Goal: Communication & Community: Answer question/provide support

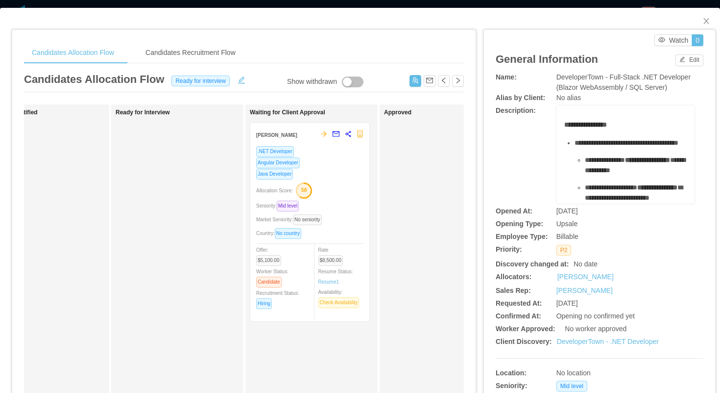
scroll to position [0, 197]
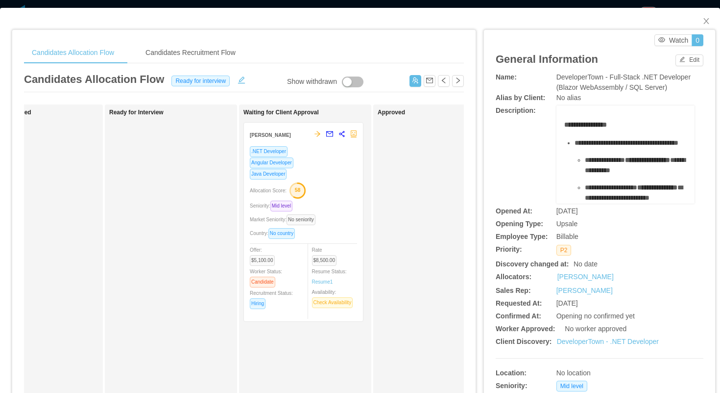
click at [334, 172] on div "Java Developer" at bounding box center [303, 173] width 107 height 11
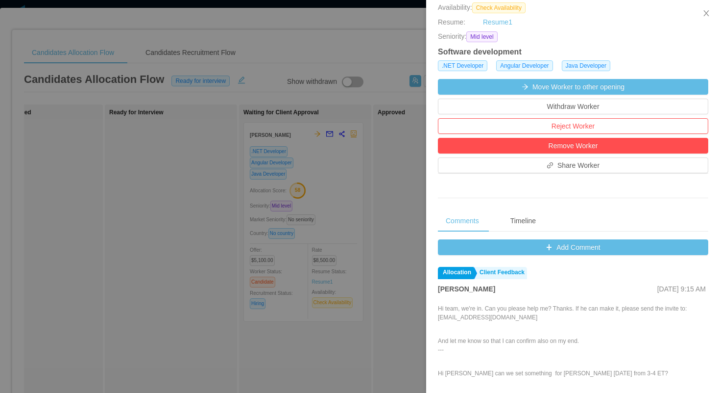
scroll to position [241, 0]
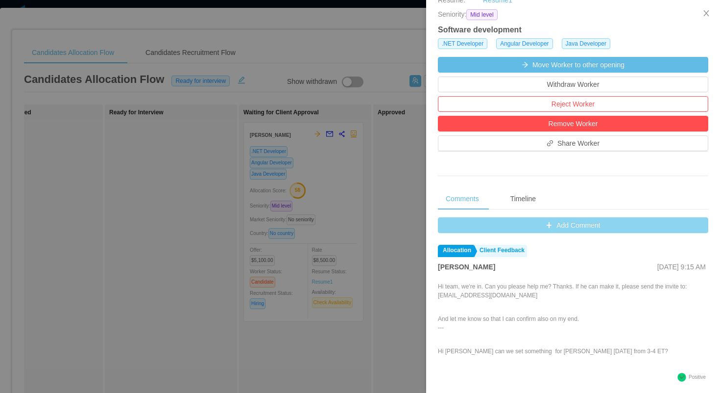
click at [445, 219] on button "Add Comment" at bounding box center [573, 225] width 271 height 16
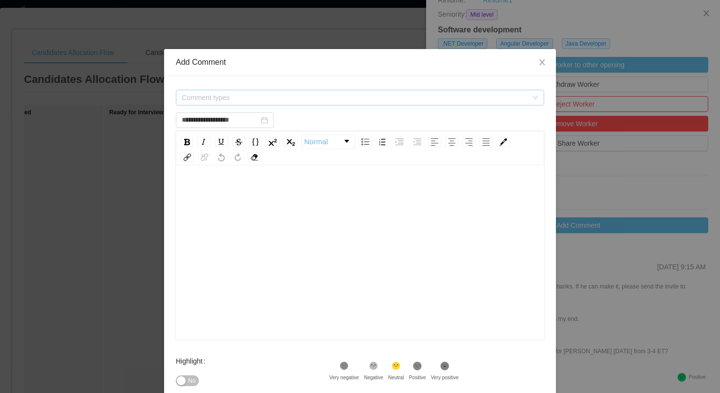
click at [321, 99] on span "Comment types" at bounding box center [355, 98] width 346 height 10
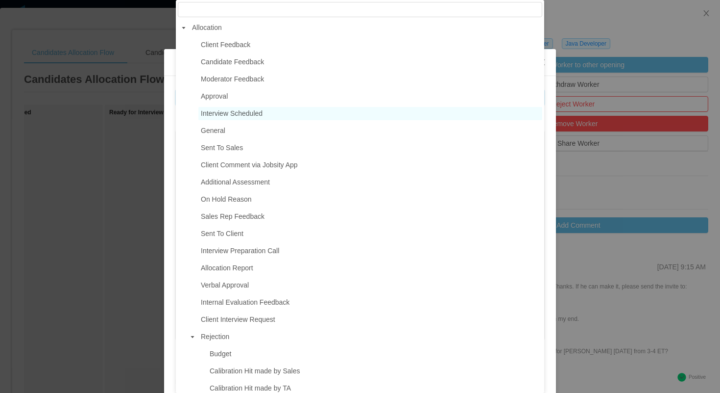
click at [261, 114] on span "Interview Scheduled" at bounding box center [232, 113] width 62 height 8
type input "**********"
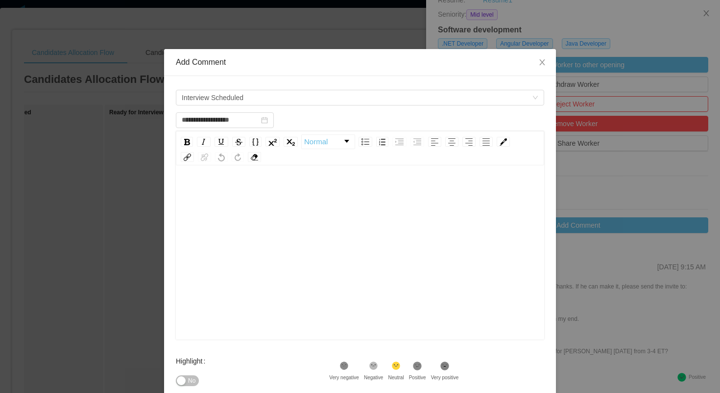
click at [271, 191] on div "rdw-editor" at bounding box center [360, 192] width 353 height 20
click at [244, 193] on span "**********" at bounding box center [214, 191] width 60 height 7
click at [302, 193] on div "**********" at bounding box center [360, 192] width 353 height 20
click at [310, 356] on div "Highlight No" at bounding box center [252, 370] width 153 height 39
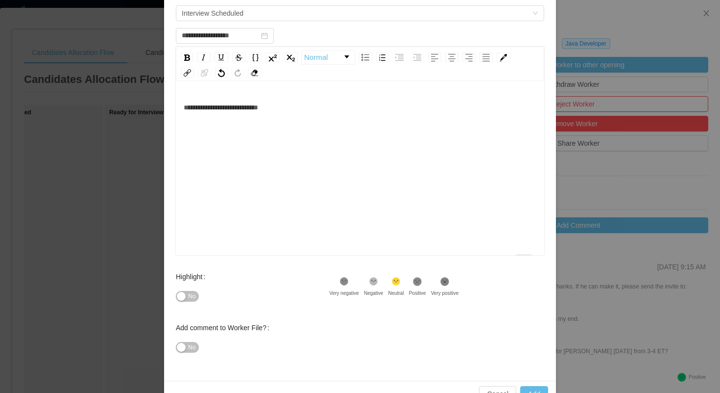
click at [422, 280] on icon at bounding box center [418, 281] width 8 height 8
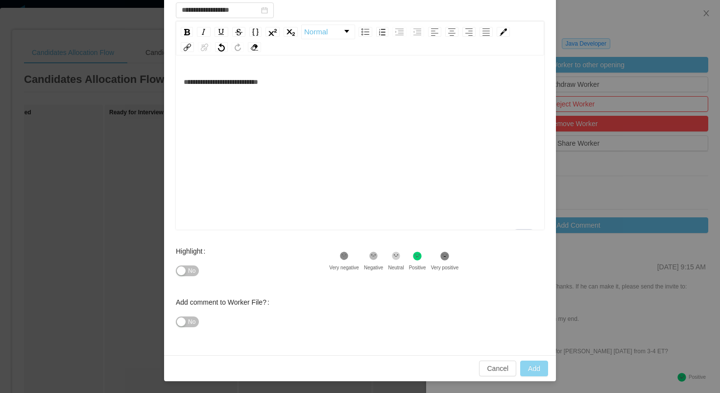
click at [528, 365] on button "Add" at bounding box center [534, 368] width 28 height 16
type input "**********"
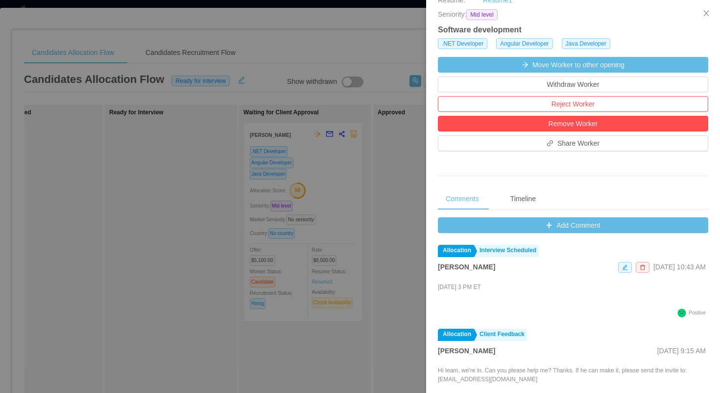
click at [402, 43] on div at bounding box center [360, 196] width 720 height 393
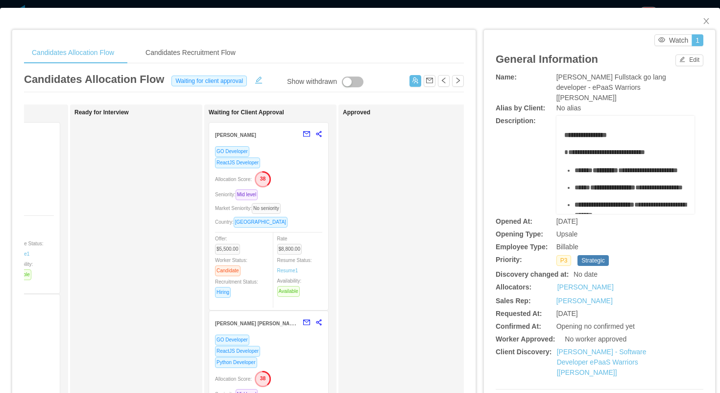
scroll to position [98, 0]
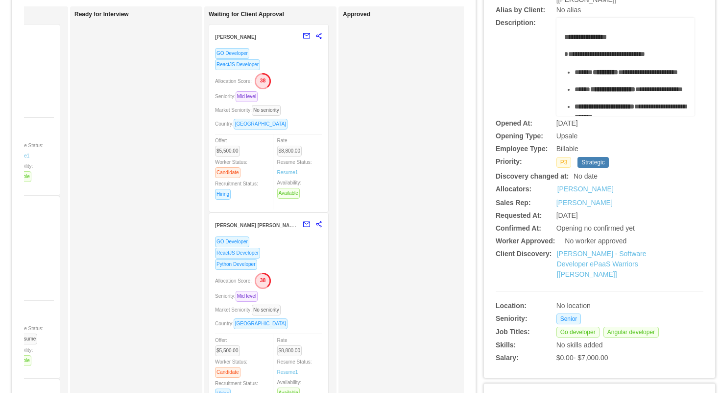
click at [317, 256] on div "ReactJS Developer" at bounding box center [268, 252] width 107 height 11
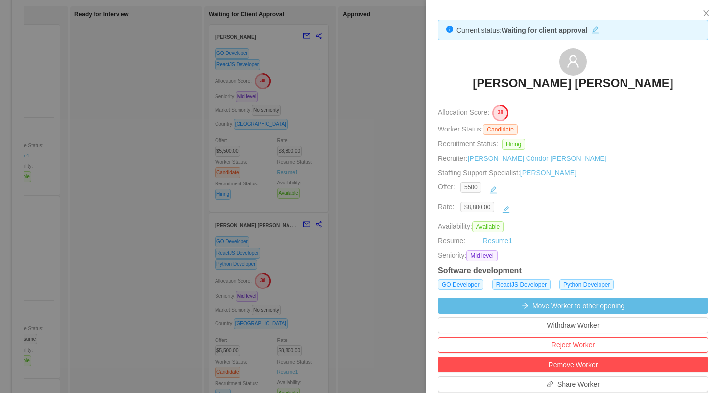
scroll to position [204, 0]
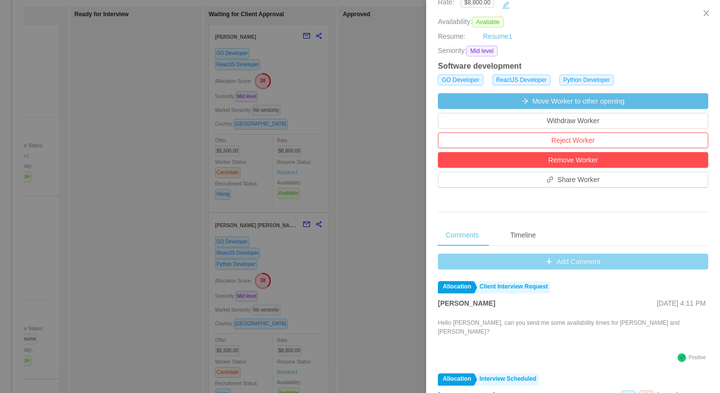
click at [465, 258] on button "Add Comment" at bounding box center [573, 261] width 271 height 16
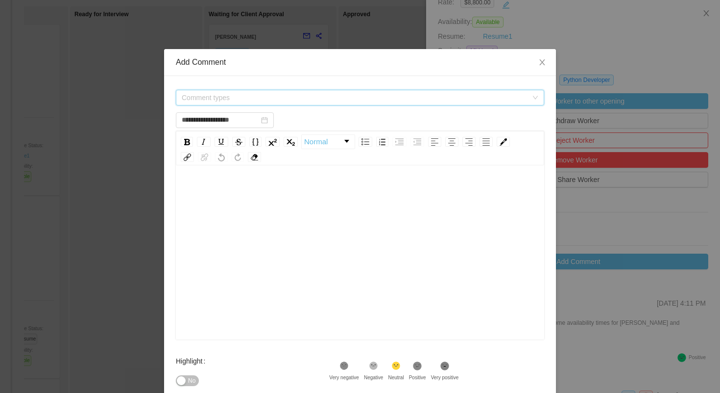
click at [378, 103] on span "Comment types" at bounding box center [357, 97] width 350 height 15
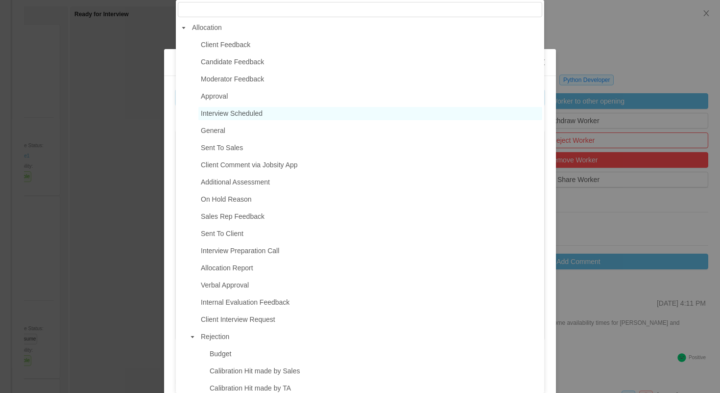
type input "**********"
click at [247, 116] on span "Interview Scheduled" at bounding box center [232, 113] width 62 height 8
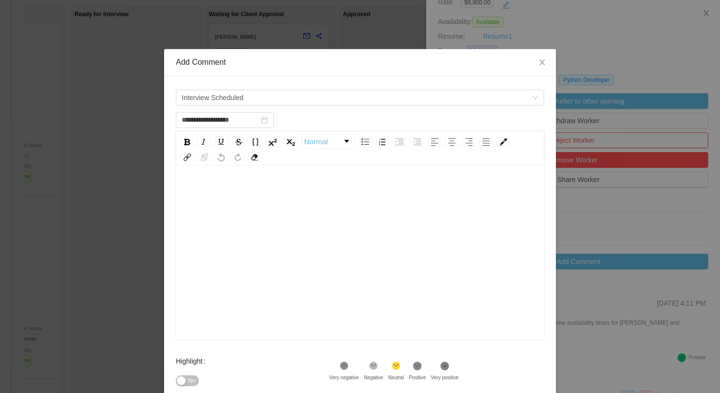
click at [273, 228] on div "rdw-editor" at bounding box center [360, 268] width 353 height 172
click at [488, 362] on div "Highlight No .st0{fill:#8a8a8a}.st2{fill:#262626} Very negative .st1{fill:#2626…" at bounding box center [360, 376] width 369 height 51
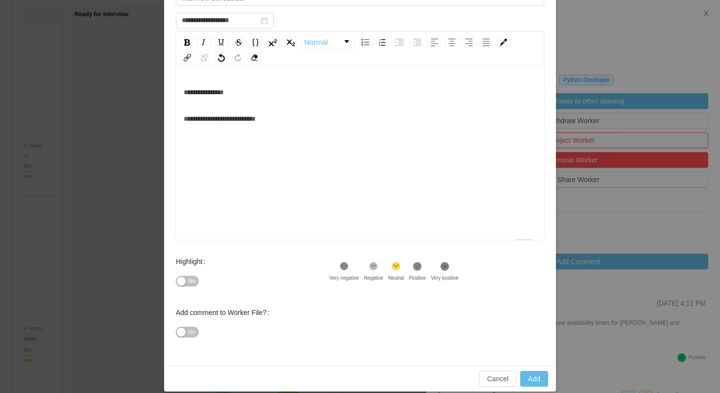
scroll to position [101, 0]
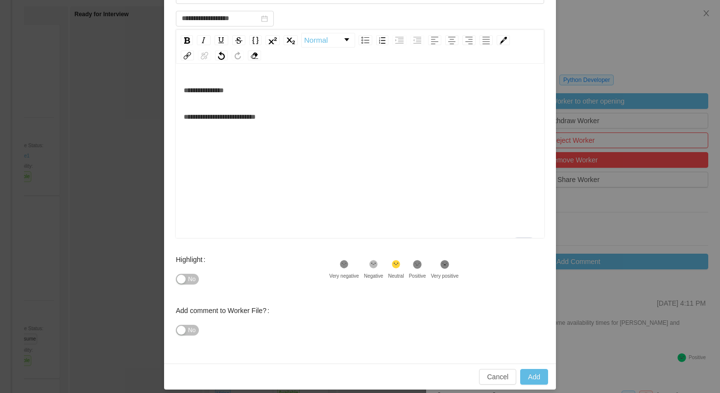
click at [426, 272] on div "Positive" at bounding box center [417, 275] width 17 height 7
click at [529, 375] on button "Add" at bounding box center [534, 377] width 28 height 16
type input "**********"
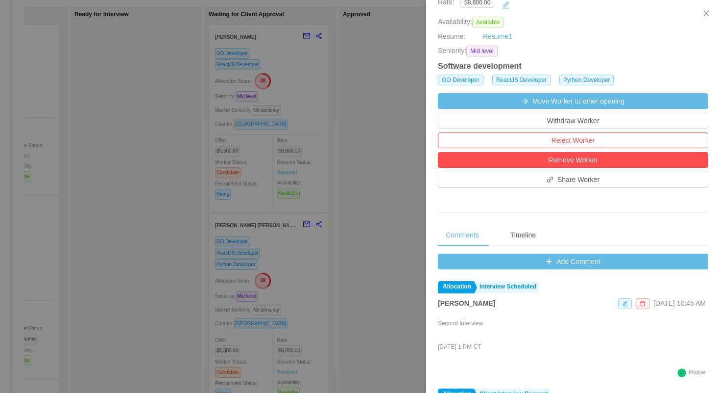
click at [191, 84] on div at bounding box center [360, 196] width 720 height 393
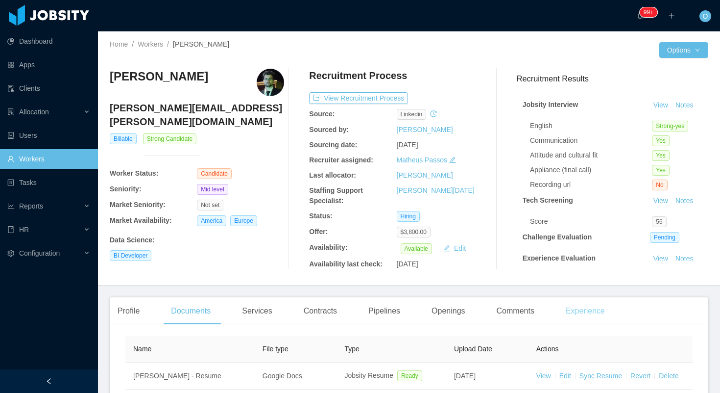
click at [604, 313] on div "Experience" at bounding box center [585, 310] width 55 height 27
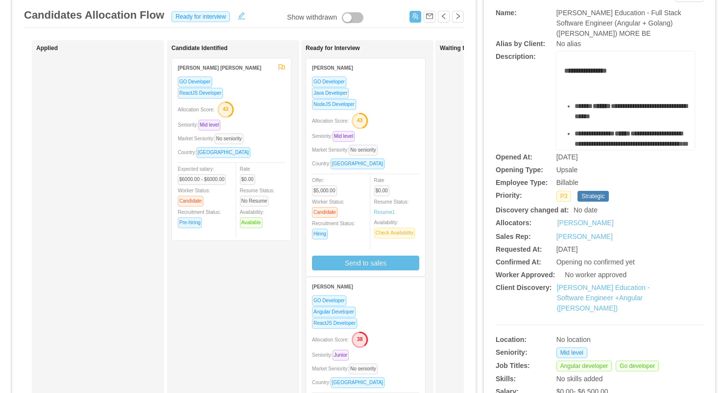
scroll to position [56, 0]
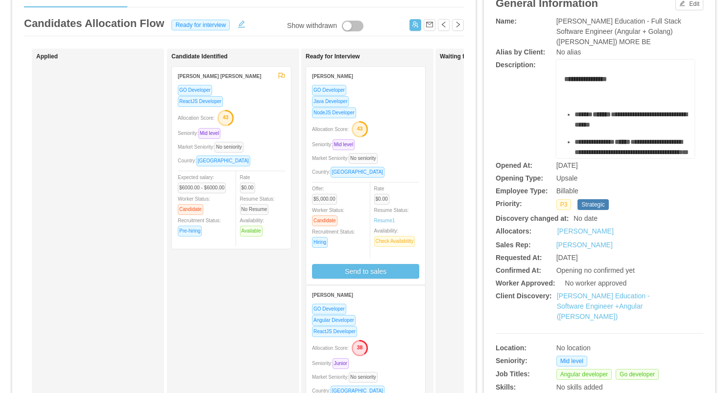
click at [377, 111] on div "NodeJS Developer" at bounding box center [365, 112] width 107 height 11
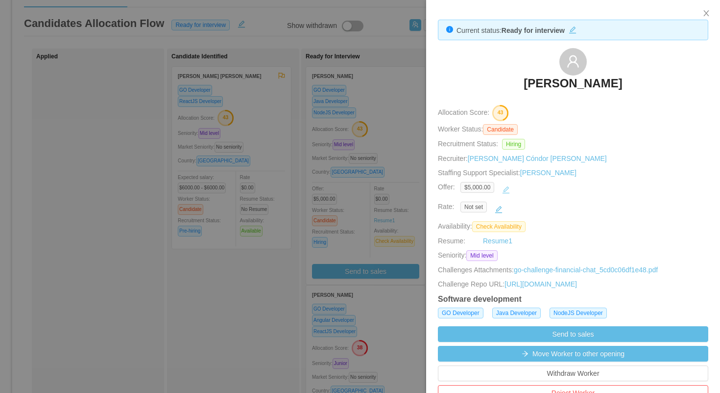
click at [512, 188] on button "button" at bounding box center [506, 190] width 16 height 16
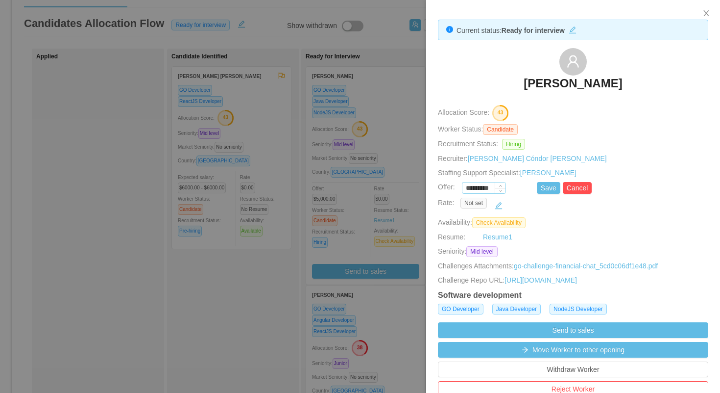
click at [480, 188] on input "*********" at bounding box center [484, 188] width 43 height 11
click at [547, 189] on button "Save" at bounding box center [549, 188] width 24 height 12
type input "*********"
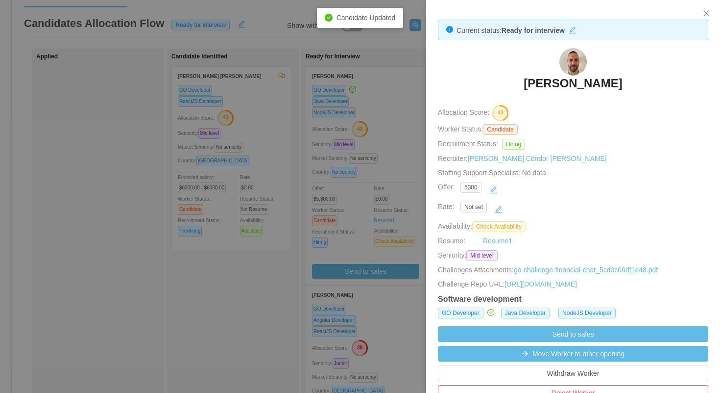
click at [410, 97] on div at bounding box center [360, 196] width 720 height 393
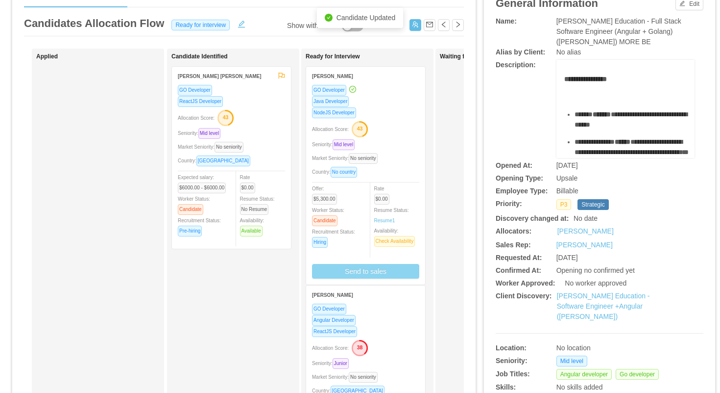
click at [370, 273] on button "Send to sales" at bounding box center [365, 271] width 107 height 15
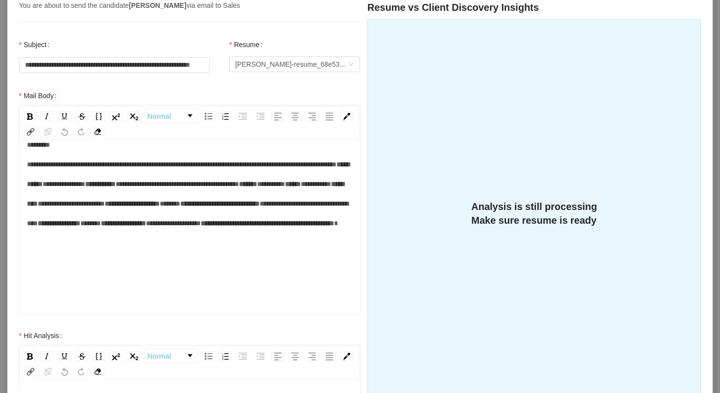
scroll to position [117, 0]
click at [160, 207] on span "*****" at bounding box center [170, 203] width 21 height 7
click at [100, 226] on span "*****" at bounding box center [90, 223] width 21 height 7
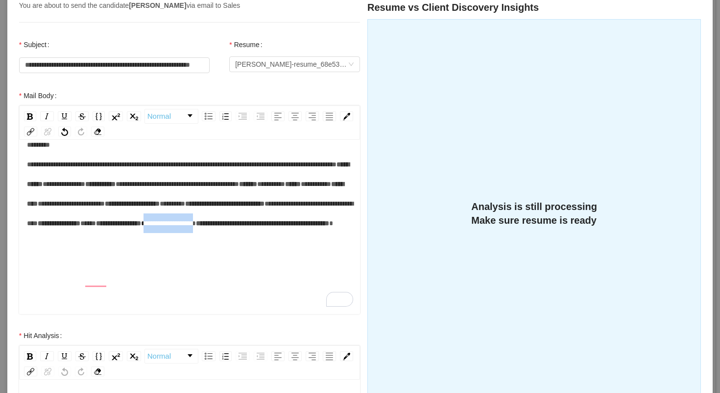
drag, startPoint x: 156, startPoint y: 265, endPoint x: 93, endPoint y: 264, distance: 63.2
click at [93, 252] on div "**********" at bounding box center [190, 194] width 326 height 118
click at [248, 252] on div "**********" at bounding box center [190, 194] width 326 height 118
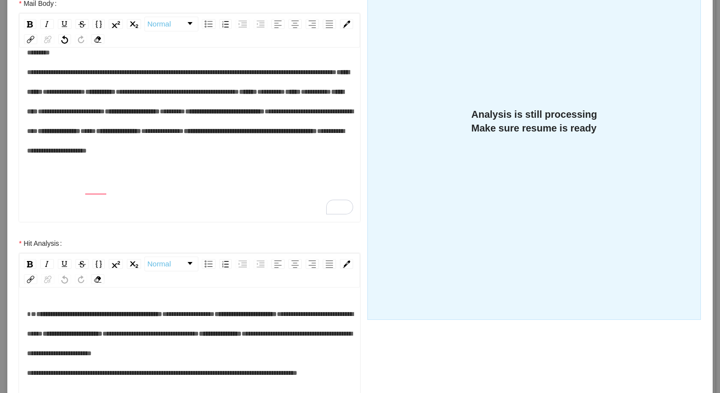
scroll to position [309, 0]
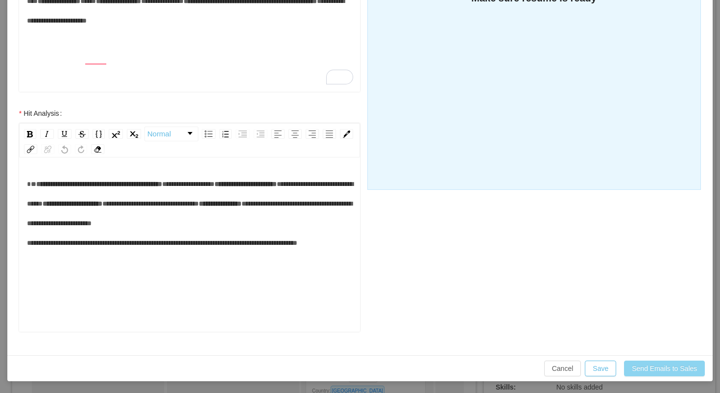
click at [650, 365] on button "Send Emails to Sales" at bounding box center [664, 368] width 81 height 16
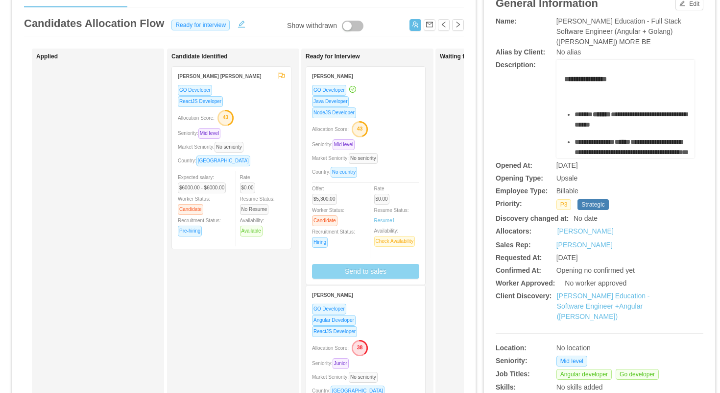
scroll to position [260, 0]
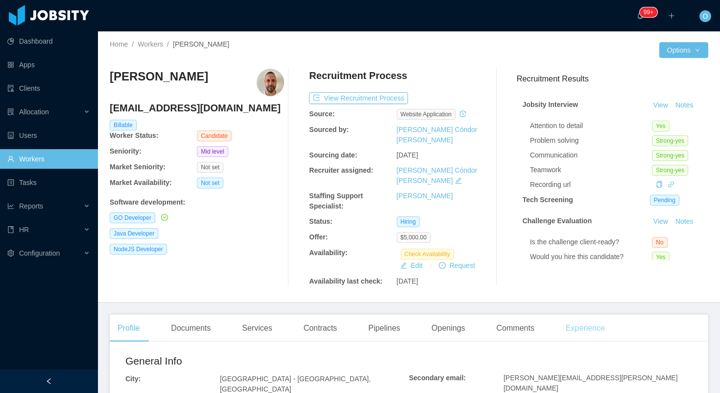
click at [591, 314] on div "Experience" at bounding box center [585, 327] width 55 height 27
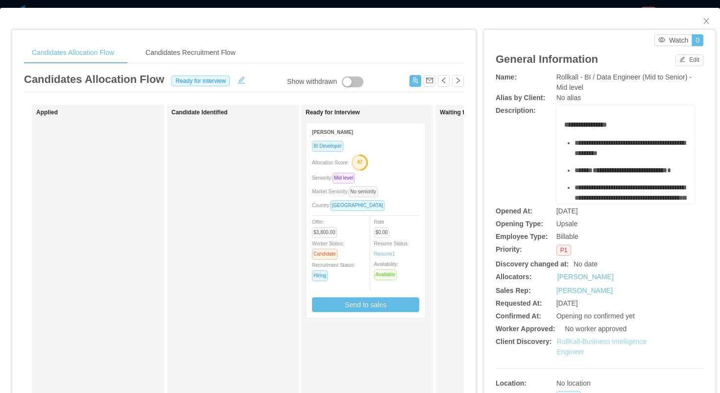
click at [571, 342] on link "RollKall-Business Intelligence Engineer" at bounding box center [602, 346] width 90 height 18
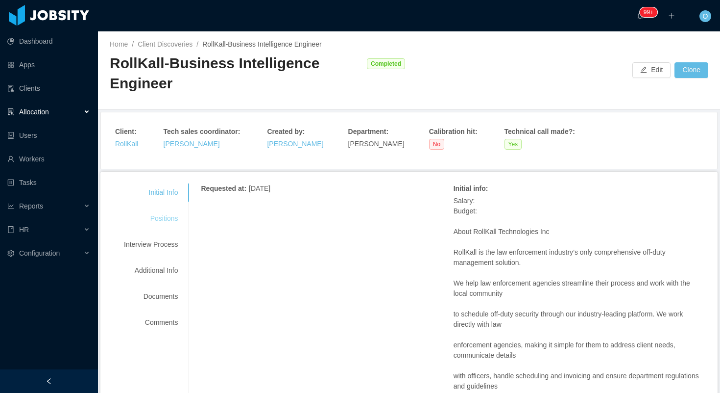
click at [162, 222] on div "Positions" at bounding box center [150, 218] width 77 height 18
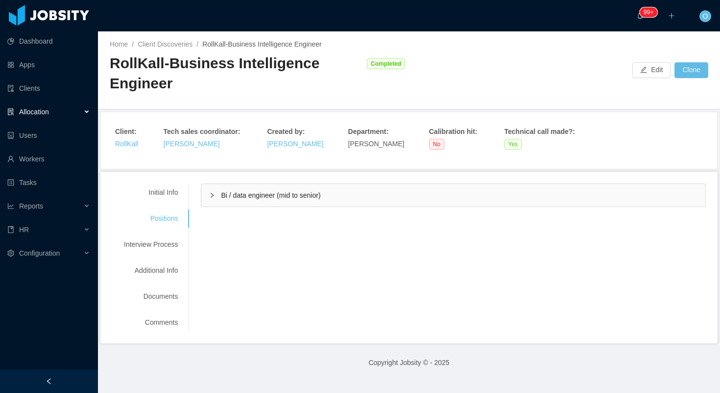
click at [216, 200] on div "Bi / data engineer (mid to senior)" at bounding box center [453, 195] width 504 height 23
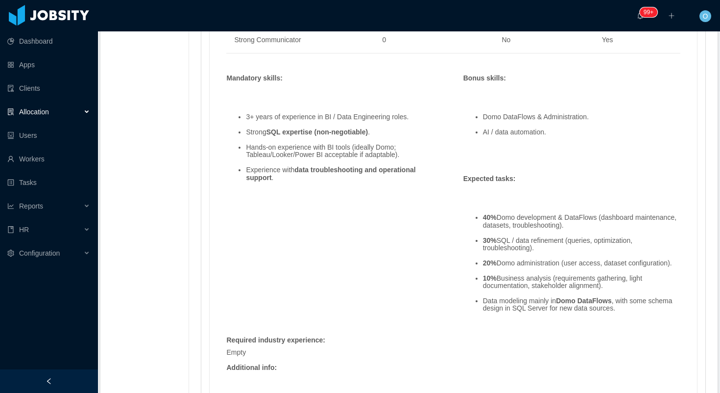
scroll to position [630, 0]
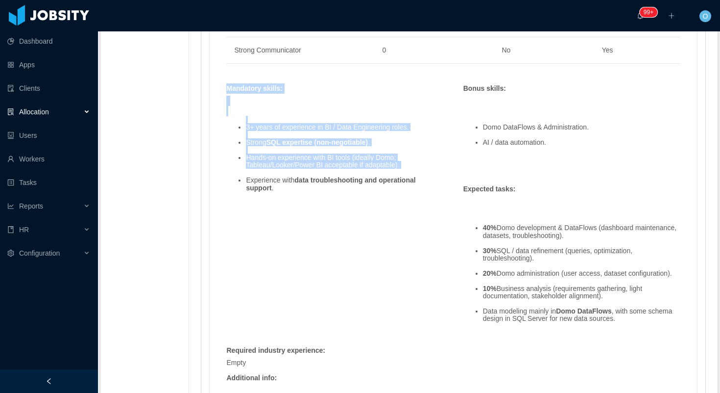
drag, startPoint x: 227, startPoint y: 86, endPoint x: 372, endPoint y: 174, distance: 169.8
click at [458, 233] on div "Skills : Skill Years Notes Deal Breaker Mandatory SQL 0 No Yes Strong Communica…" at bounding box center [454, 221] width 474 height 498
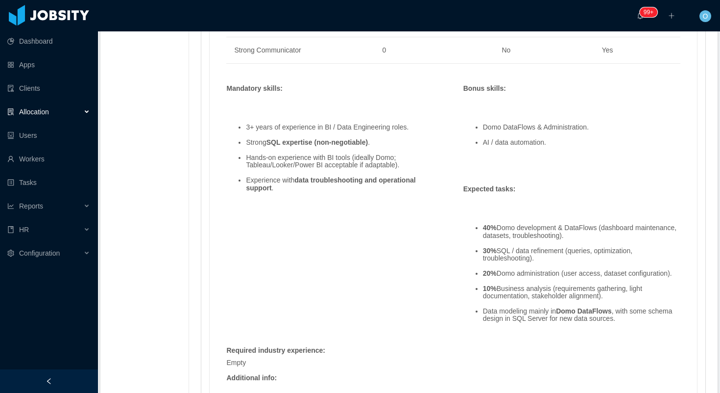
click at [305, 162] on li "Hands-on experience with BI tools (ideally Domo; Tableau/Looker/Power BI accept…" at bounding box center [344, 161] width 197 height 15
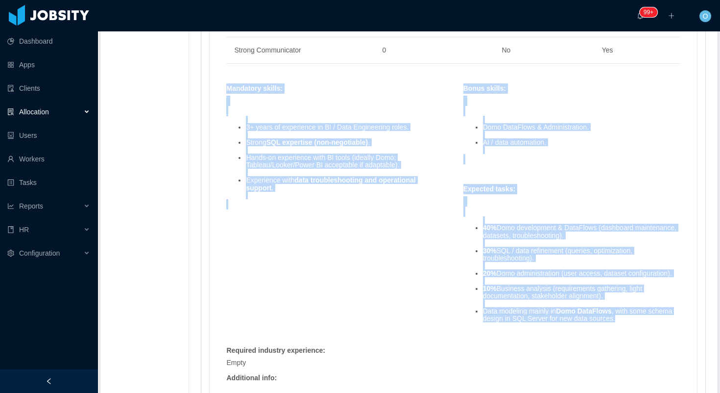
drag, startPoint x: 230, startPoint y: 89, endPoint x: 624, endPoint y: 329, distance: 461.3
click at [624, 329] on div "Skills : Skill Years Notes Deal Breaker Mandatory SQL 0 No Yes Strong Communica…" at bounding box center [454, 221] width 474 height 498
copy div "Mandatory skills : 3+ years of experience in BI / Data Engineering roles. Stron…"
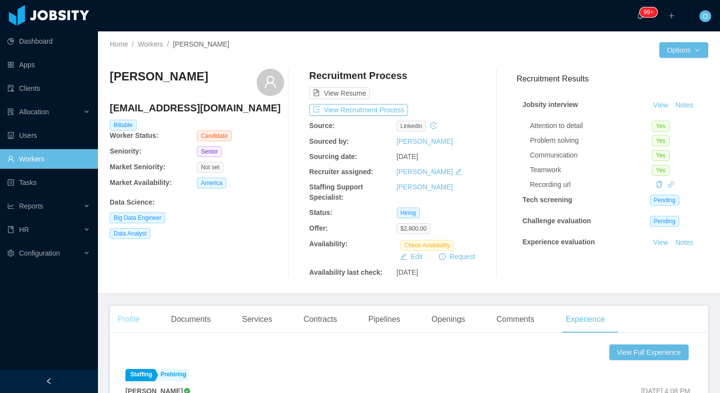
click at [135, 316] on div "Profile" at bounding box center [129, 318] width 38 height 27
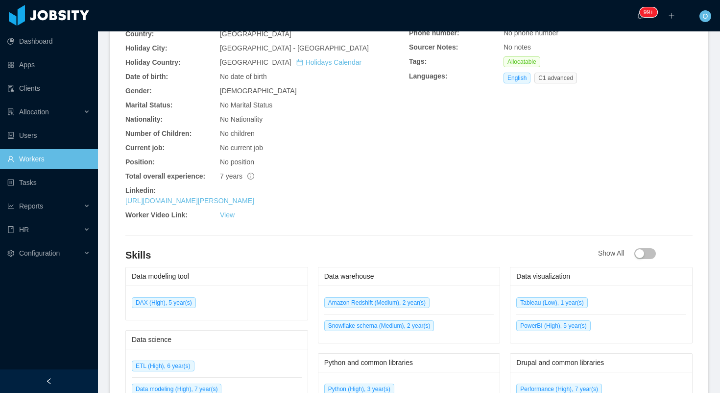
scroll to position [366, 0]
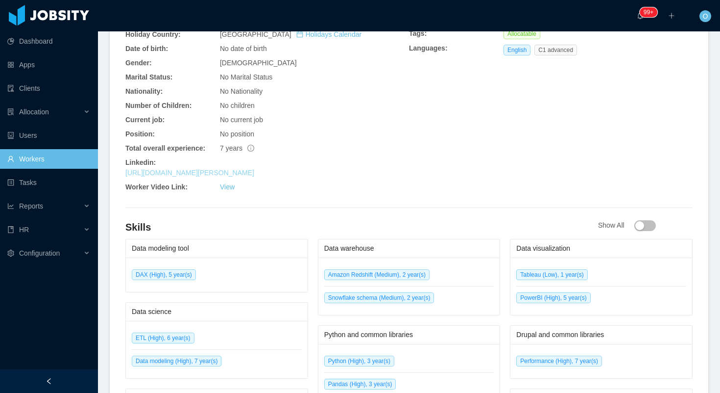
click at [207, 169] on link "[URL][DOMAIN_NAME][PERSON_NAME]" at bounding box center [189, 173] width 129 height 8
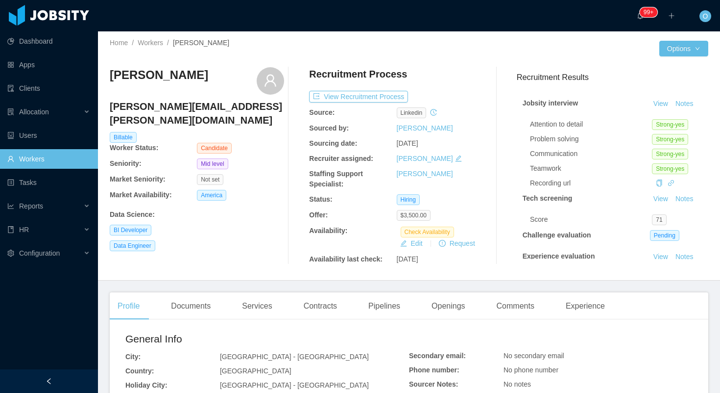
scroll to position [0, 0]
